Goal: Task Accomplishment & Management: Use online tool/utility

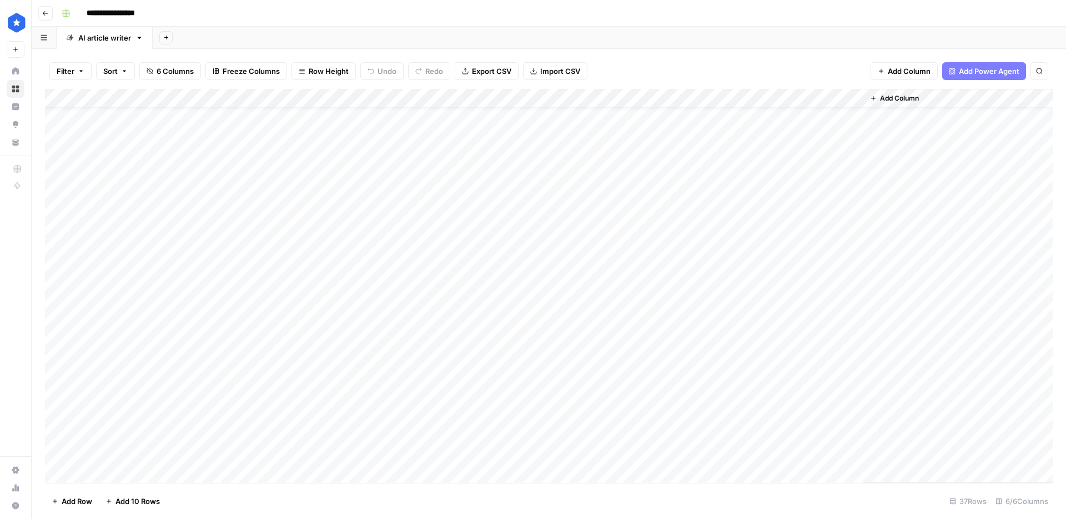
scroll to position [342, 0]
click at [715, 228] on div "Add Column" at bounding box center [549, 286] width 1008 height 394
click at [709, 244] on div "Add Column" at bounding box center [549, 286] width 1008 height 394
click at [706, 268] on div "Add Column" at bounding box center [549, 286] width 1008 height 394
click at [707, 283] on div "Add Column" at bounding box center [549, 286] width 1008 height 394
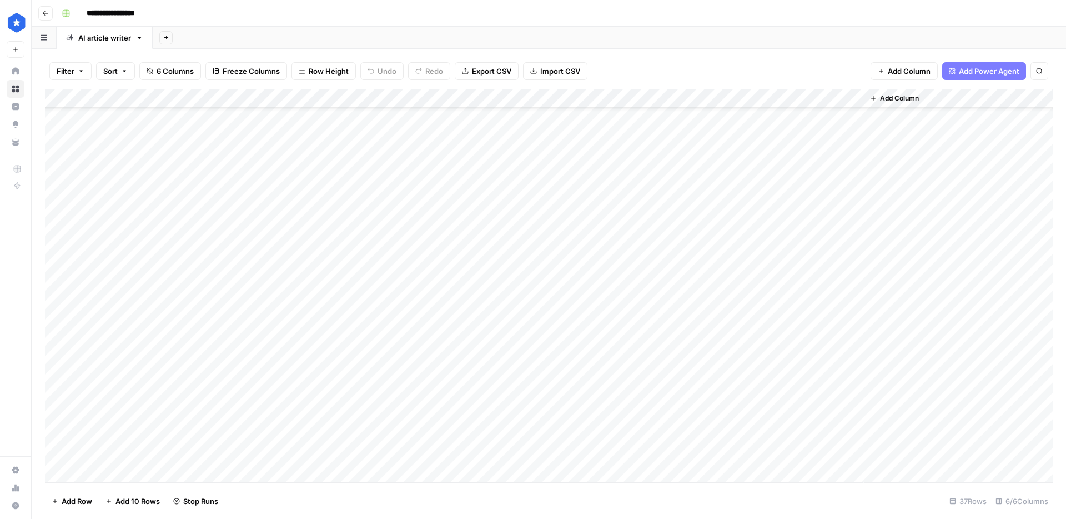
click at [710, 303] on div "Add Column" at bounding box center [549, 286] width 1008 height 394
click at [709, 328] on div "Add Column" at bounding box center [549, 286] width 1008 height 394
click at [710, 349] on div "Add Column" at bounding box center [549, 286] width 1008 height 394
drag, startPoint x: 709, startPoint y: 361, endPoint x: 709, endPoint y: 368, distance: 6.7
click at [709, 361] on div "Add Column" at bounding box center [549, 286] width 1008 height 394
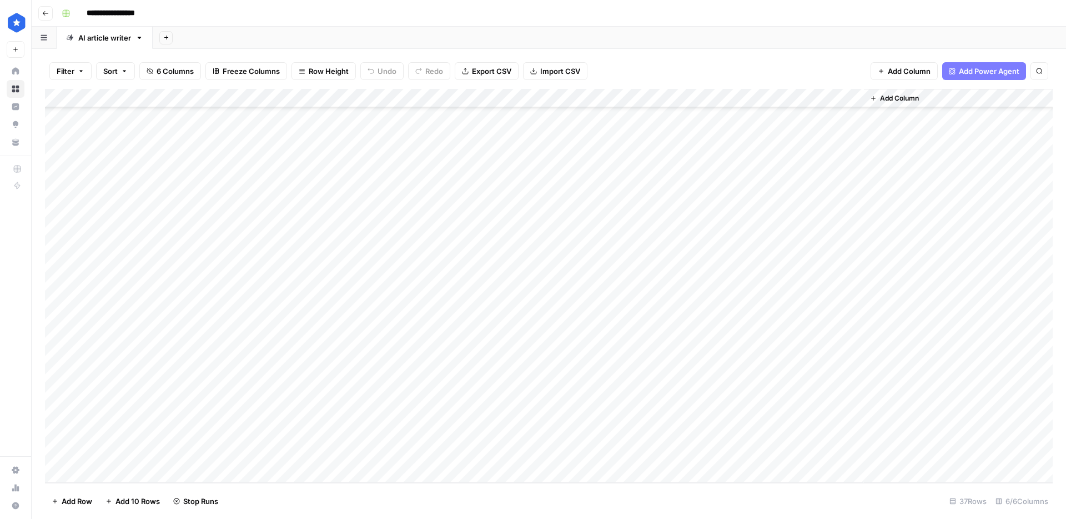
click at [709, 373] on div "Add Column" at bounding box center [549, 286] width 1008 height 394
click at [716, 401] on div "Add Column" at bounding box center [549, 286] width 1008 height 394
click at [708, 417] on div "Add Column" at bounding box center [549, 286] width 1008 height 394
click at [708, 433] on div "Add Column" at bounding box center [549, 286] width 1008 height 394
click at [710, 454] on div "Add Column" at bounding box center [549, 286] width 1008 height 394
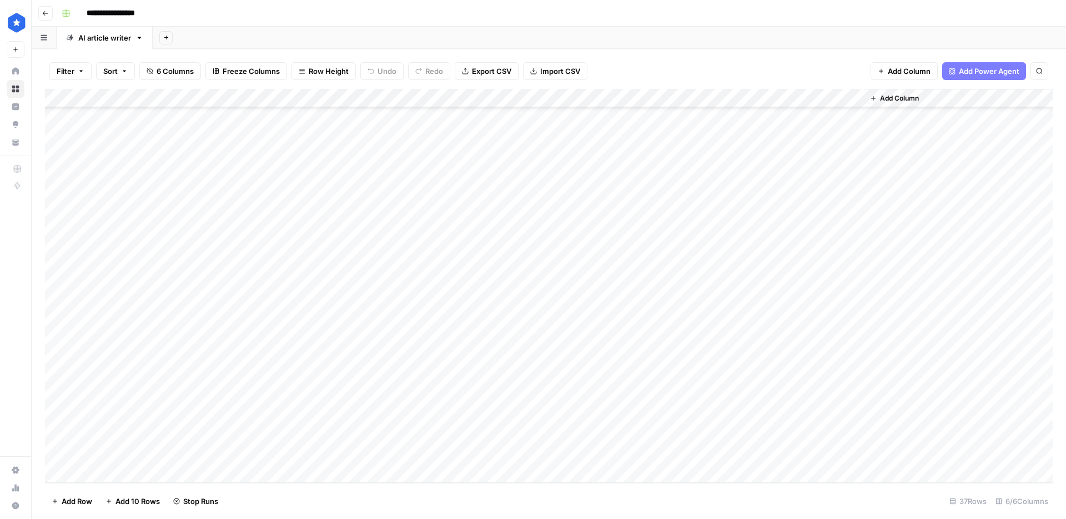
click at [709, 435] on div "Add Column" at bounding box center [549, 286] width 1008 height 394
click at [856, 289] on div "Add Column" at bounding box center [549, 286] width 1008 height 394
click at [854, 287] on div "Add Column" at bounding box center [549, 286] width 1008 height 394
